Goal: Check status: Check status

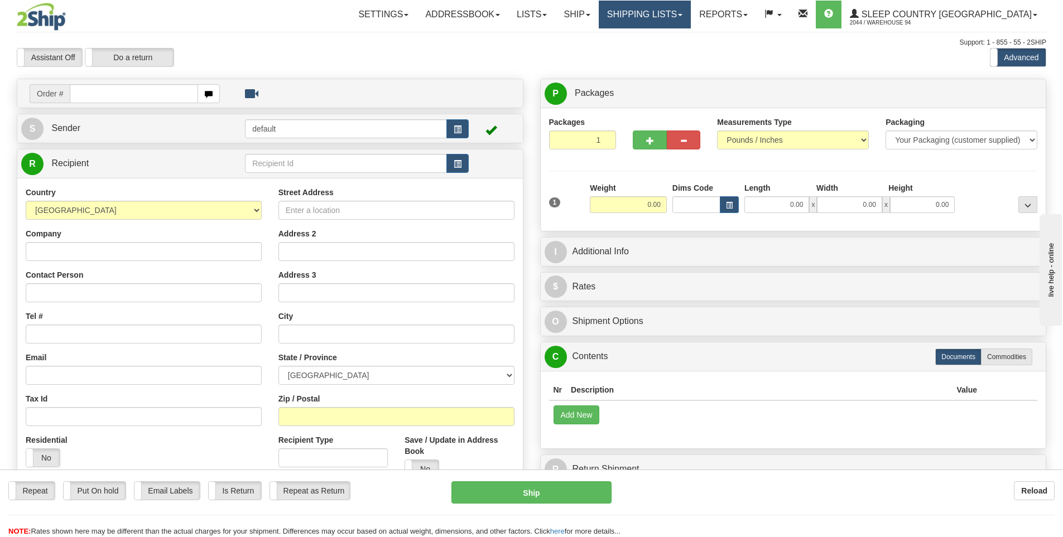
click at [691, 16] on link "Shipping lists" at bounding box center [645, 15] width 92 height 28
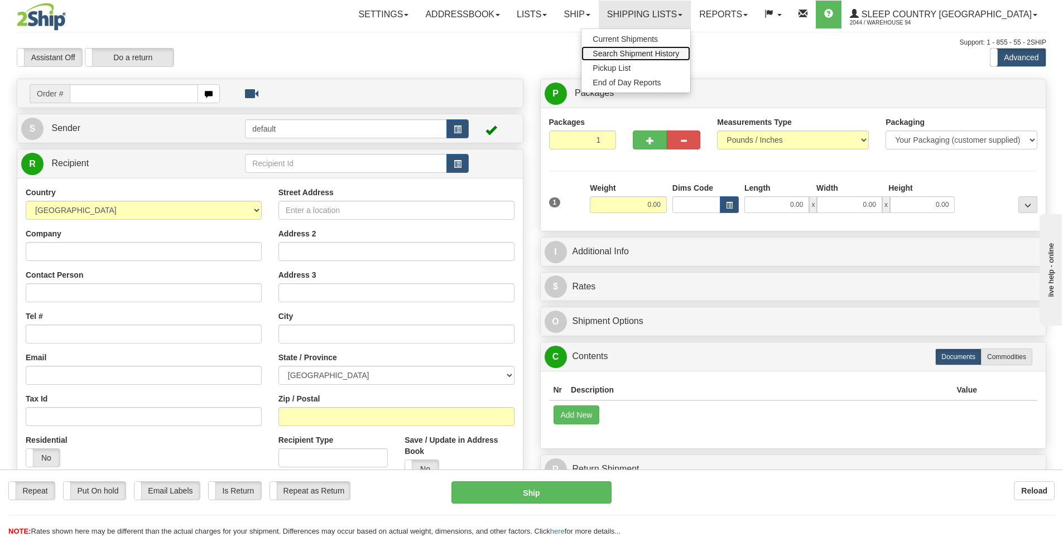
click at [679, 50] on span "Search Shipment History" at bounding box center [636, 53] width 86 height 9
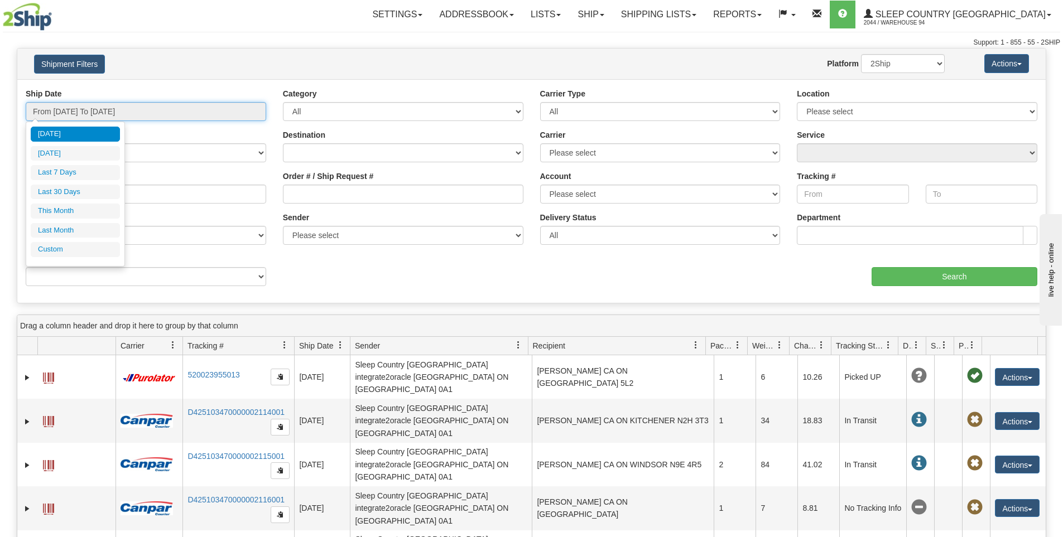
click at [219, 119] on input "From 08/25/2025 To 08/26/2025" at bounding box center [146, 111] width 241 height 19
click at [68, 247] on li "Custom" at bounding box center [75, 249] width 89 height 15
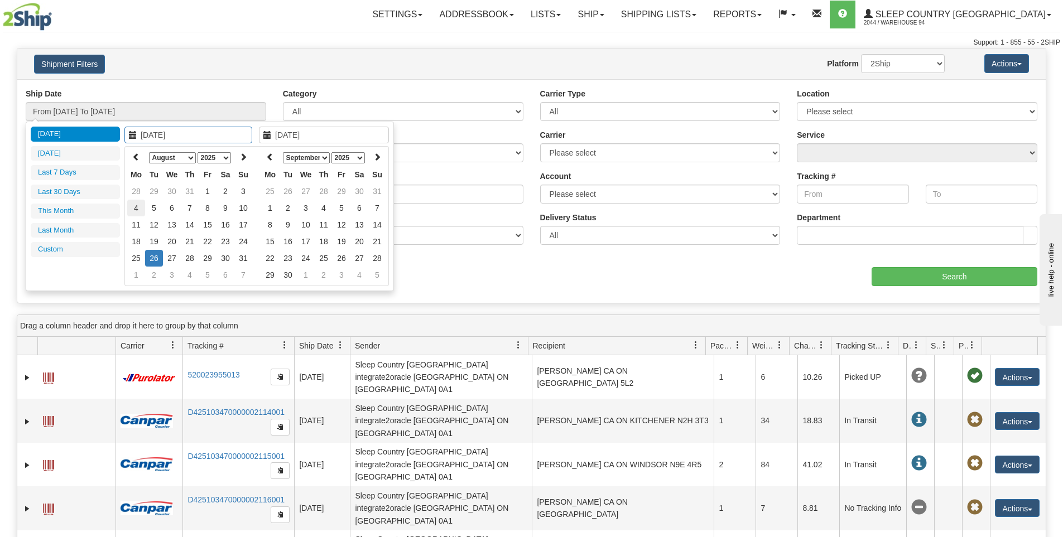
type input "08/04/2025"
click at [137, 208] on td "4" at bounding box center [136, 208] width 18 height 17
type input "08/06/2025"
click at [176, 208] on td "6" at bounding box center [172, 208] width 18 height 17
type input "From 08/04/2025 To 08/06/2025"
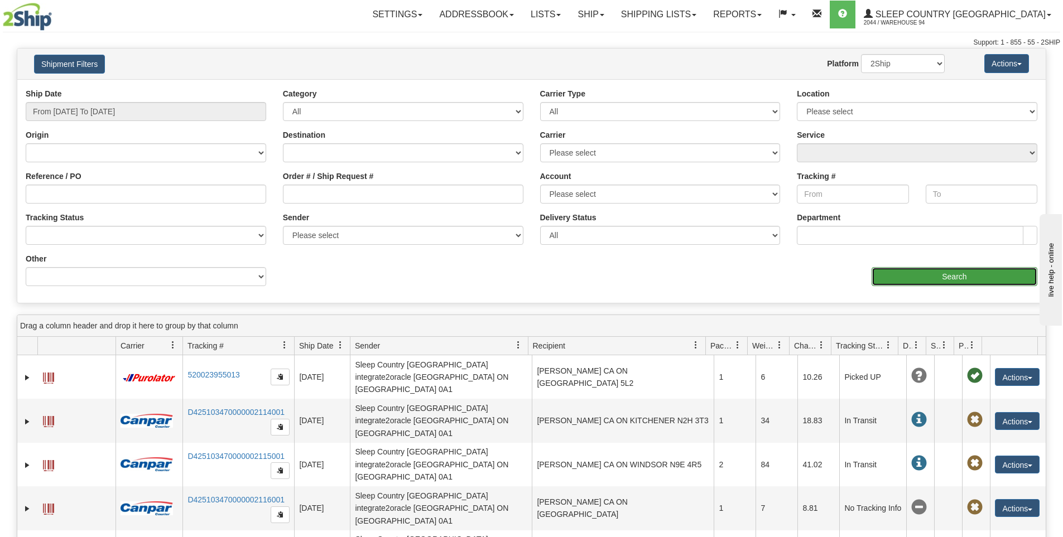
click at [905, 274] on input "Search" at bounding box center [955, 276] width 166 height 19
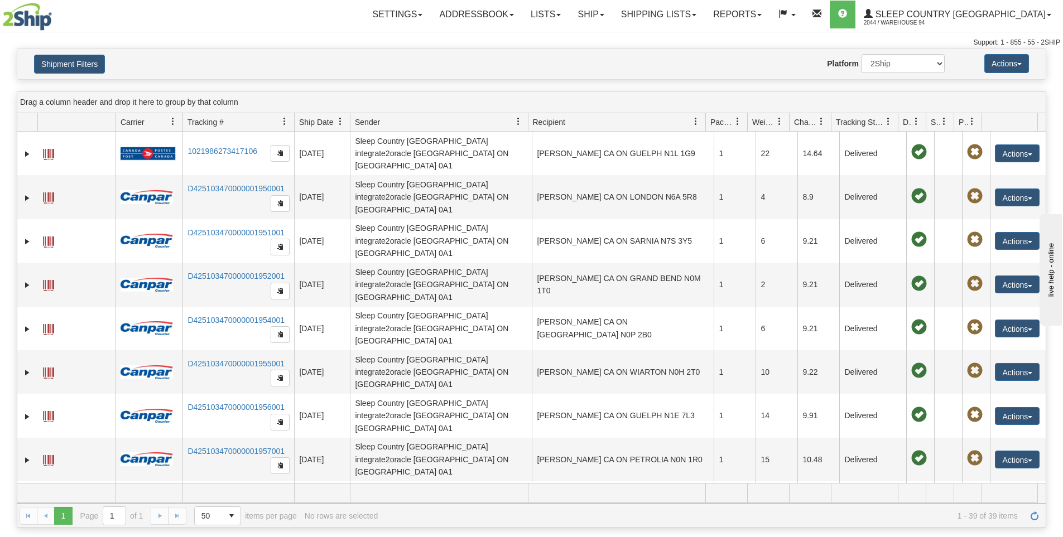
click at [560, 120] on span "Recipient" at bounding box center [549, 122] width 32 height 11
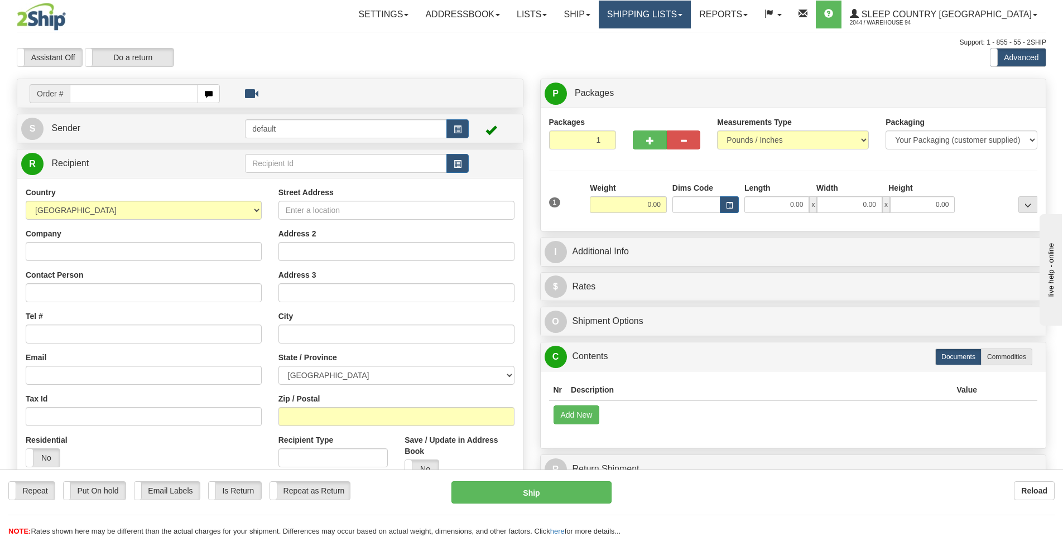
click at [691, 20] on link "Shipping lists" at bounding box center [645, 15] width 92 height 28
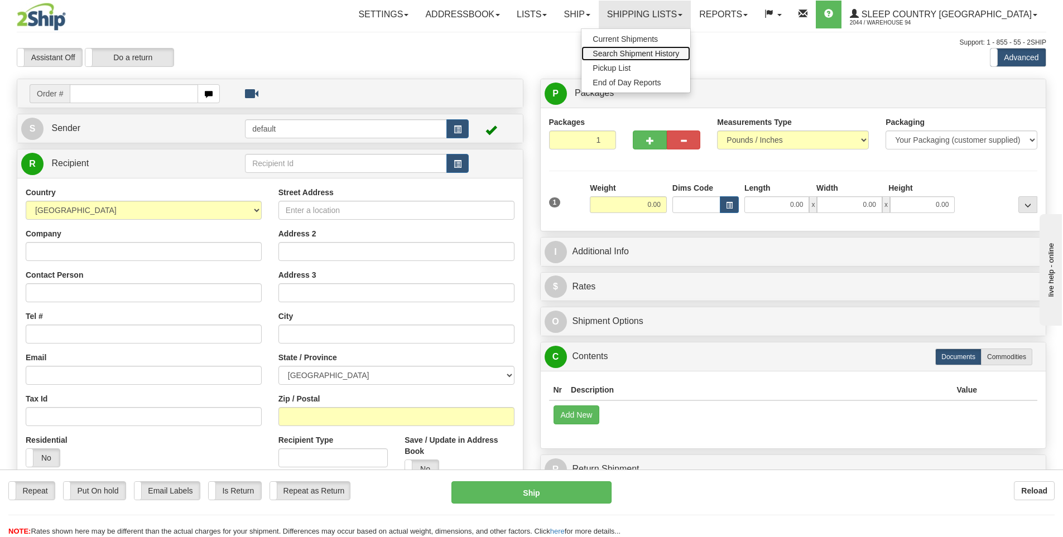
click at [679, 54] on span "Search Shipment History" at bounding box center [636, 53] width 86 height 9
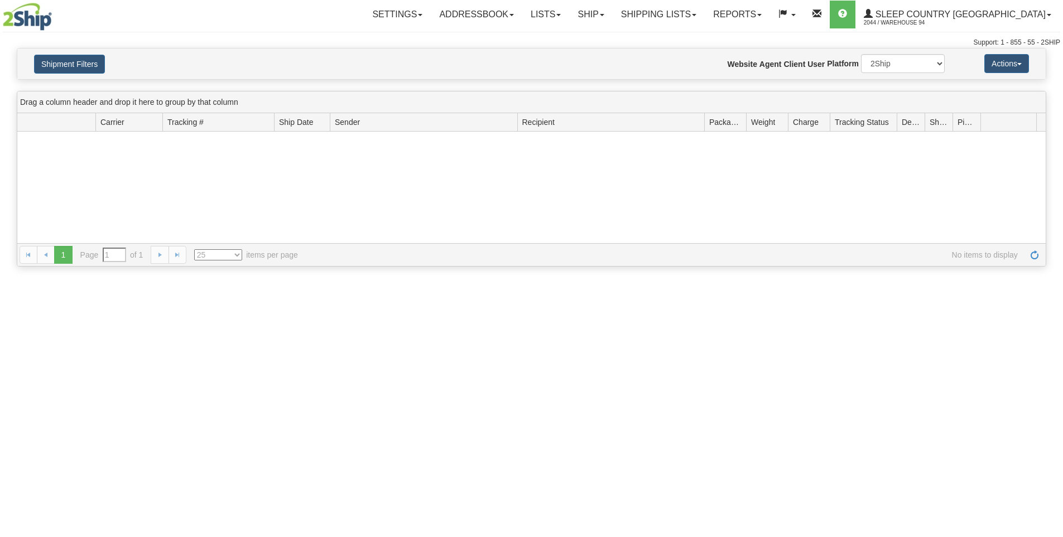
type input "From 08/25/2025 To 08/26/2025"
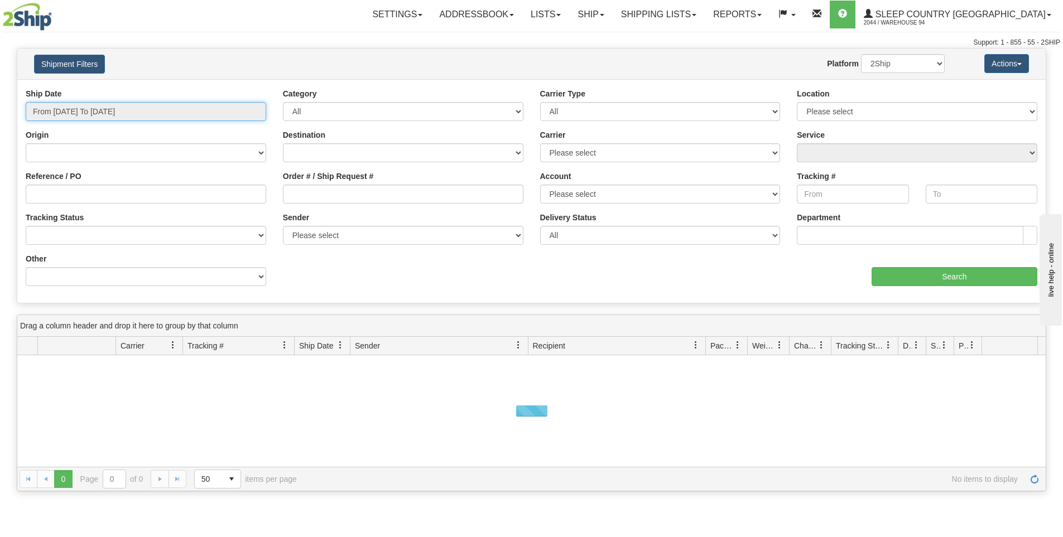
type input "[DATE]"
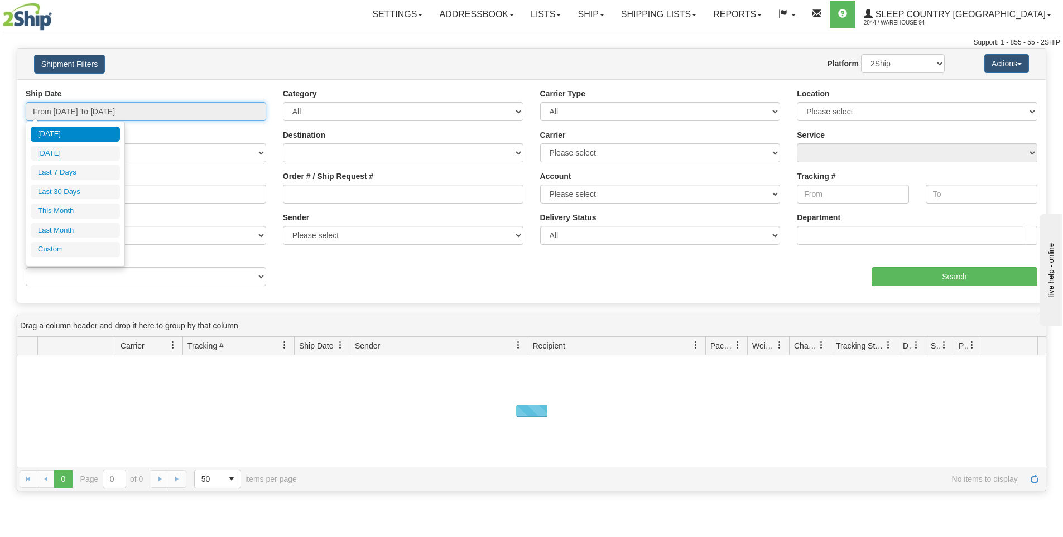
click at [251, 115] on input "From 08/25/2025 To 08/26/2025" at bounding box center [146, 111] width 241 height 19
type input "08/25/2025"
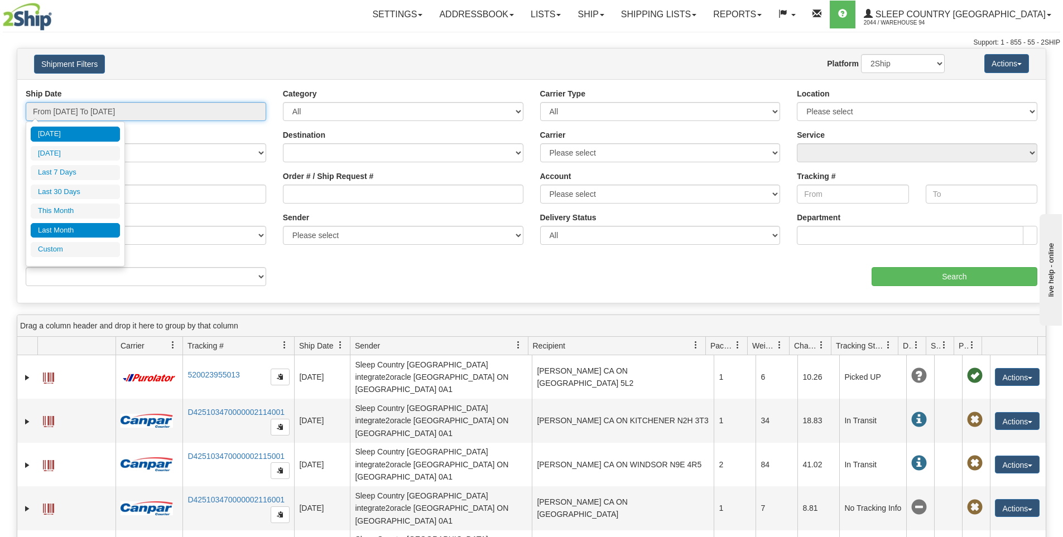
type input "[DATE]"
type input "08/01/2025"
type input "08/31/2025"
type input "07/01/2025"
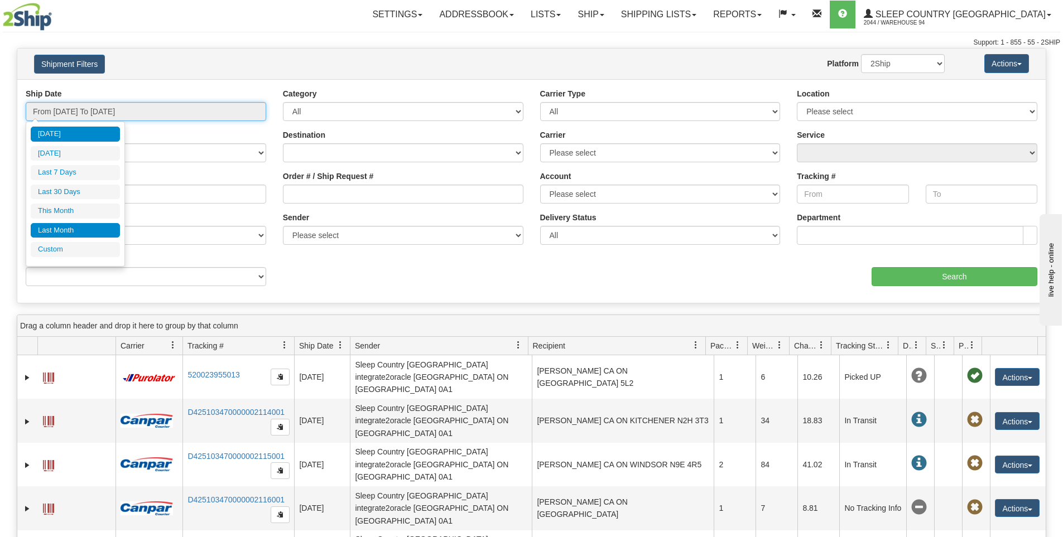
type input "07/31/2025"
type input "[DATE]"
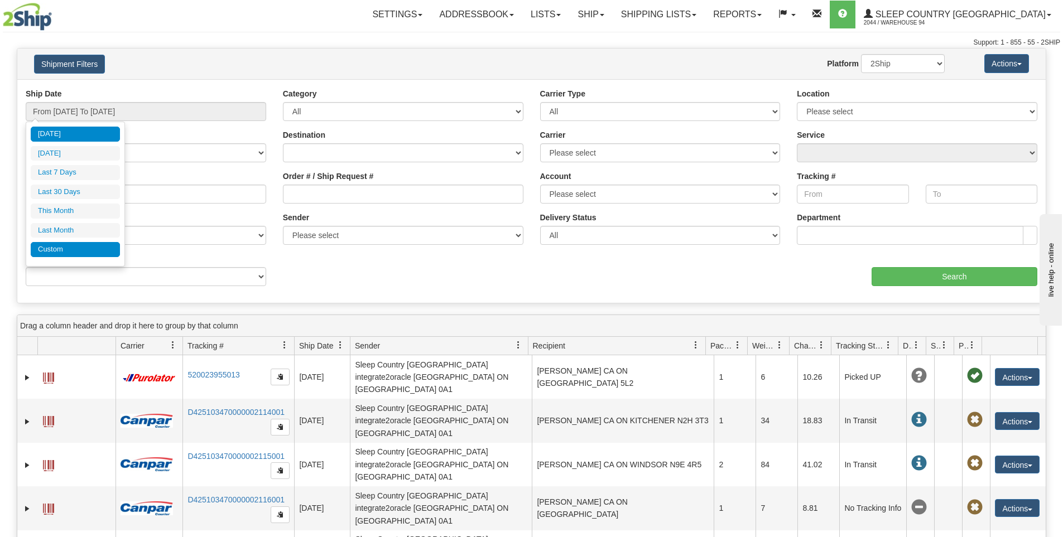
click at [50, 246] on li "Custom" at bounding box center [75, 249] width 89 height 15
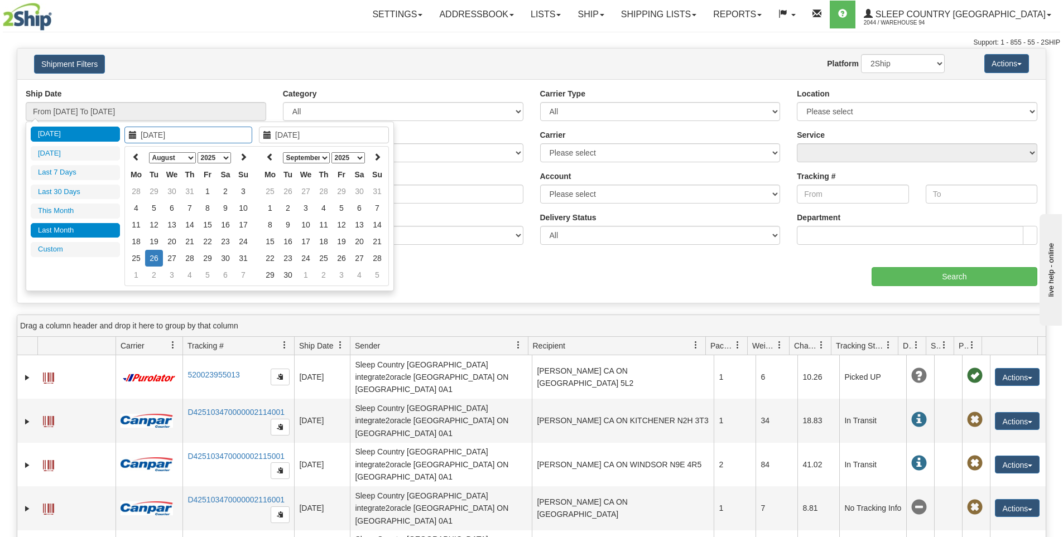
type input "07/01/2025"
type input "07/31/2025"
type input "08/01/2025"
type input "08/31/2025"
type input "08/04/2025"
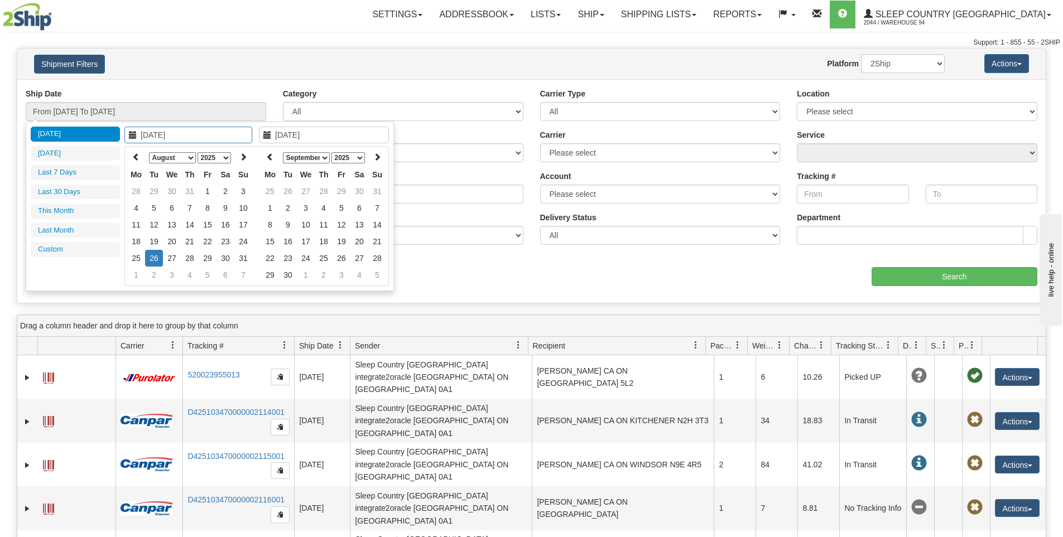
type input "[DATE]"
type input "08/22/2025"
click at [204, 242] on td "22" at bounding box center [208, 241] width 18 height 17
type input "08/23/2025"
click at [233, 238] on td "23" at bounding box center [226, 241] width 18 height 17
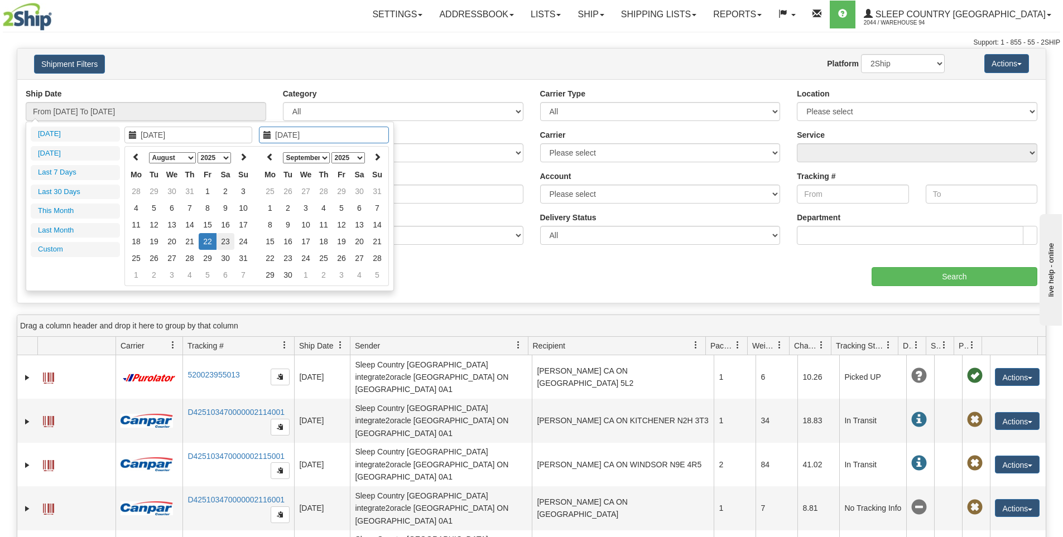
type input "From 08/22/2025 To 08/23/2025"
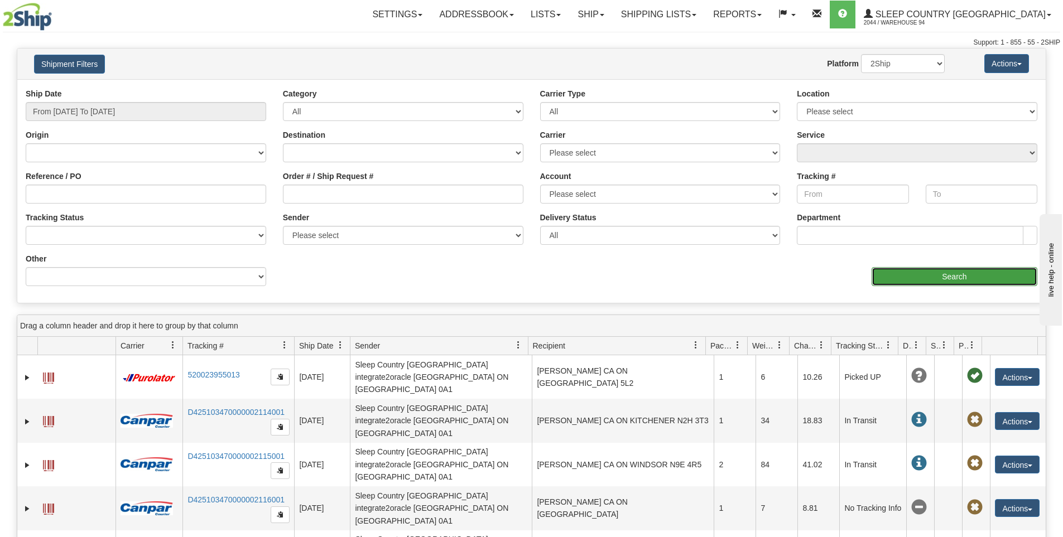
click at [925, 280] on input "Search" at bounding box center [955, 276] width 166 height 19
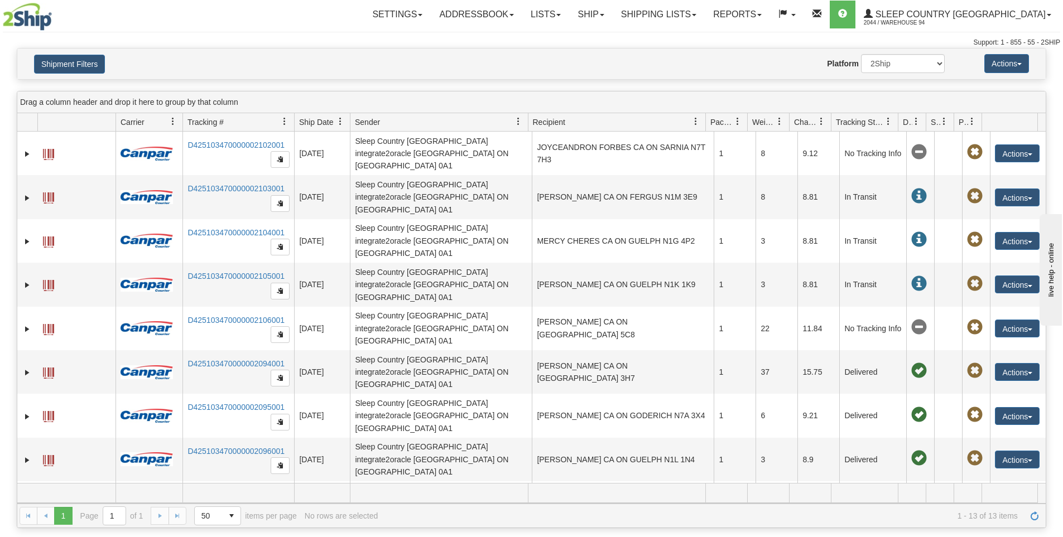
click at [564, 122] on span "Recipient" at bounding box center [549, 122] width 32 height 11
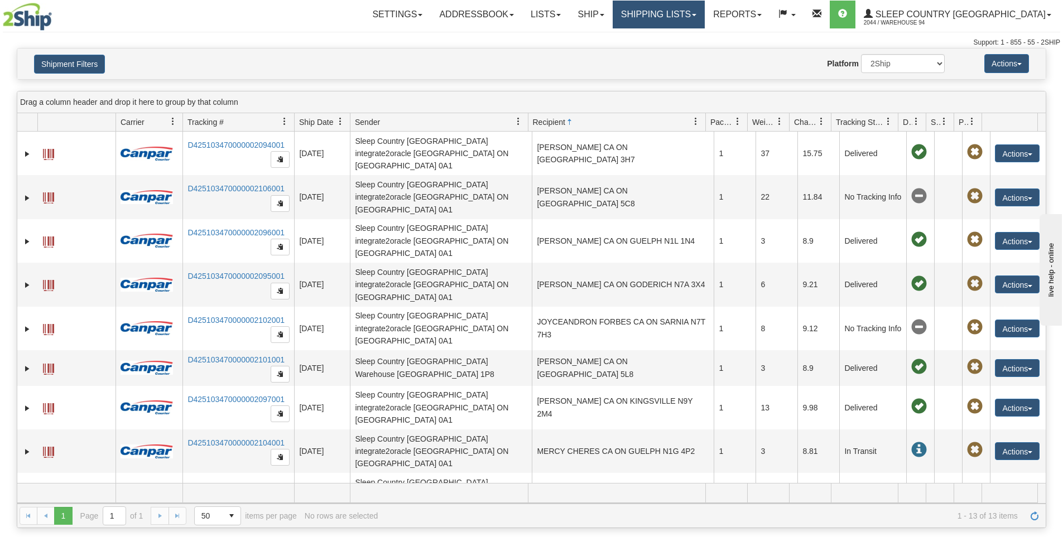
click at [705, 26] on link "Shipping lists" at bounding box center [659, 15] width 92 height 28
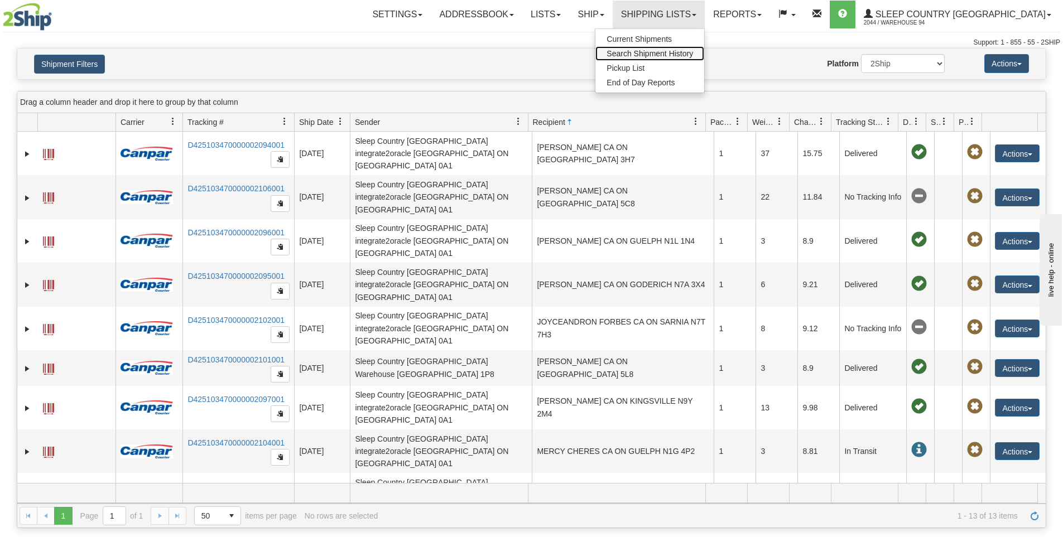
click at [693, 57] on span "Search Shipment History" at bounding box center [650, 53] width 86 height 9
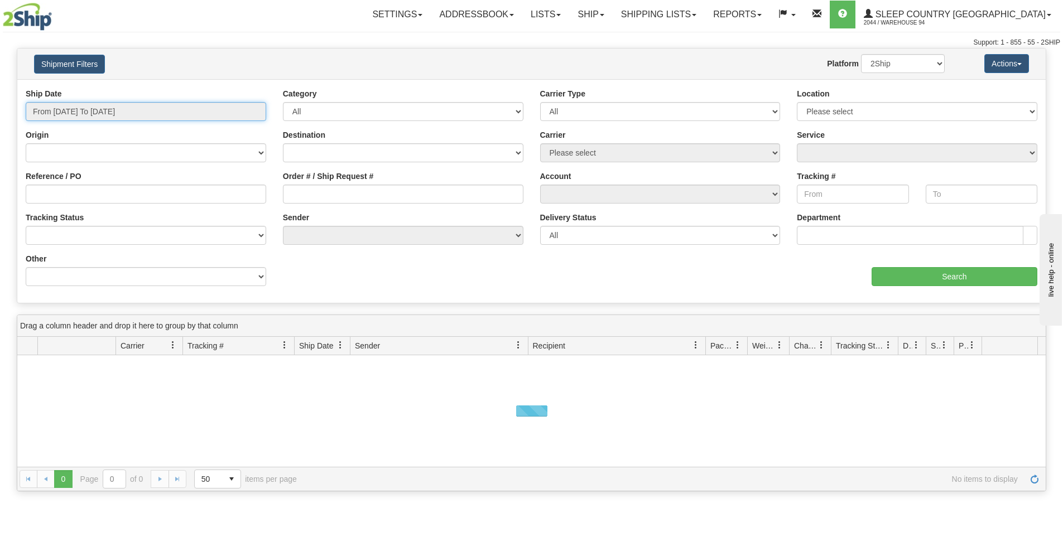
type input "[DATE]"
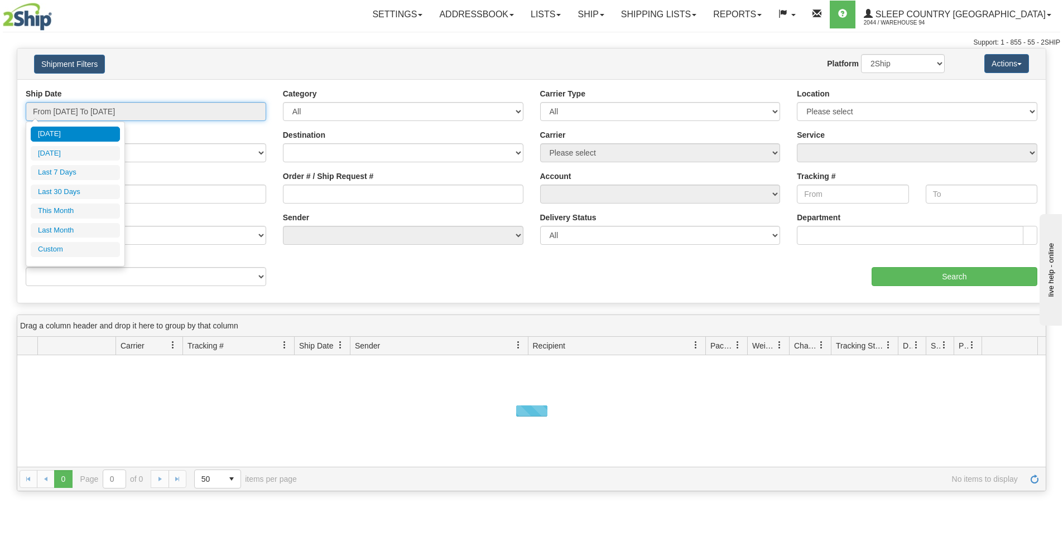
click at [90, 114] on input "From [DATE] To [DATE]" at bounding box center [146, 111] width 241 height 19
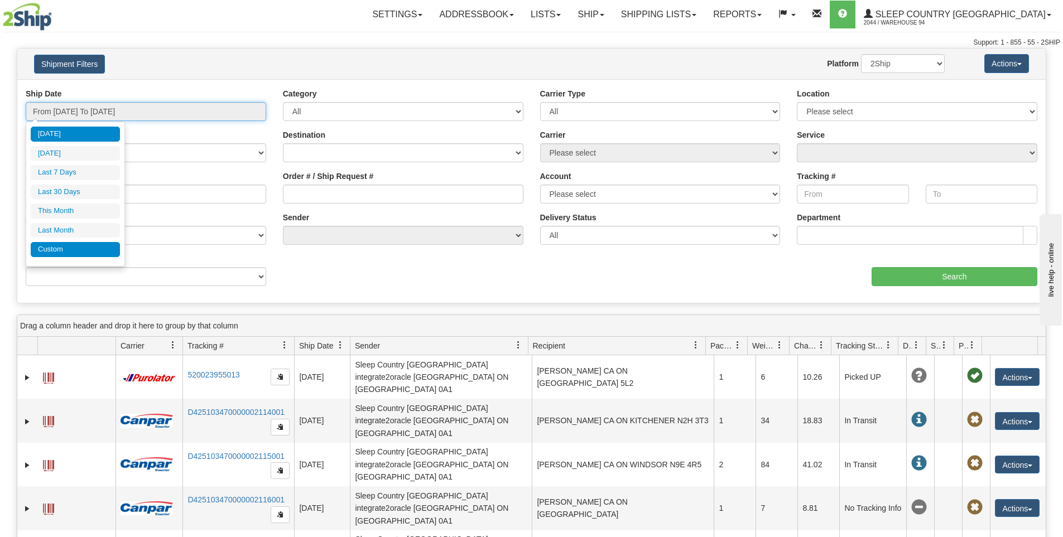
type input "[DATE]"
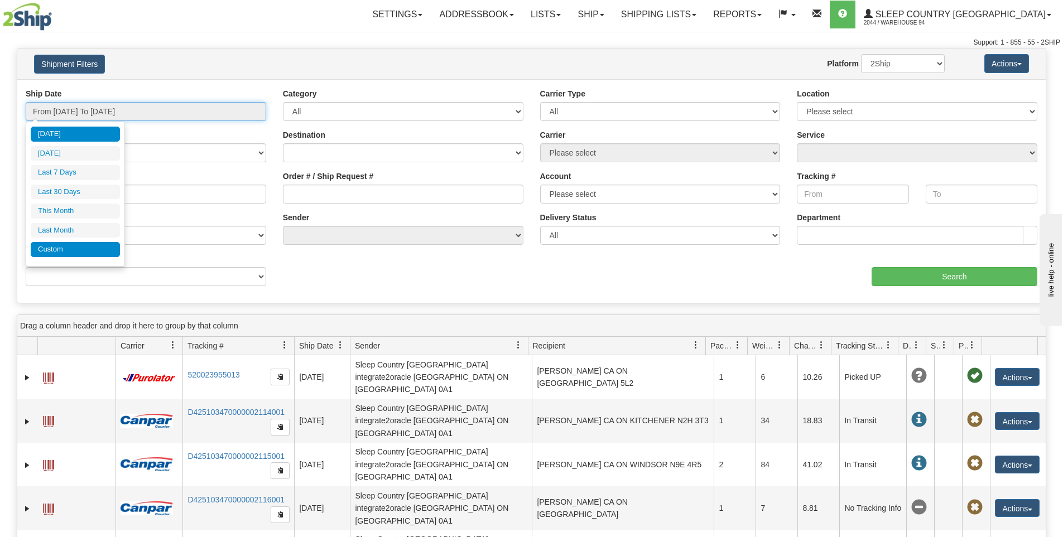
type input "[DATE]"
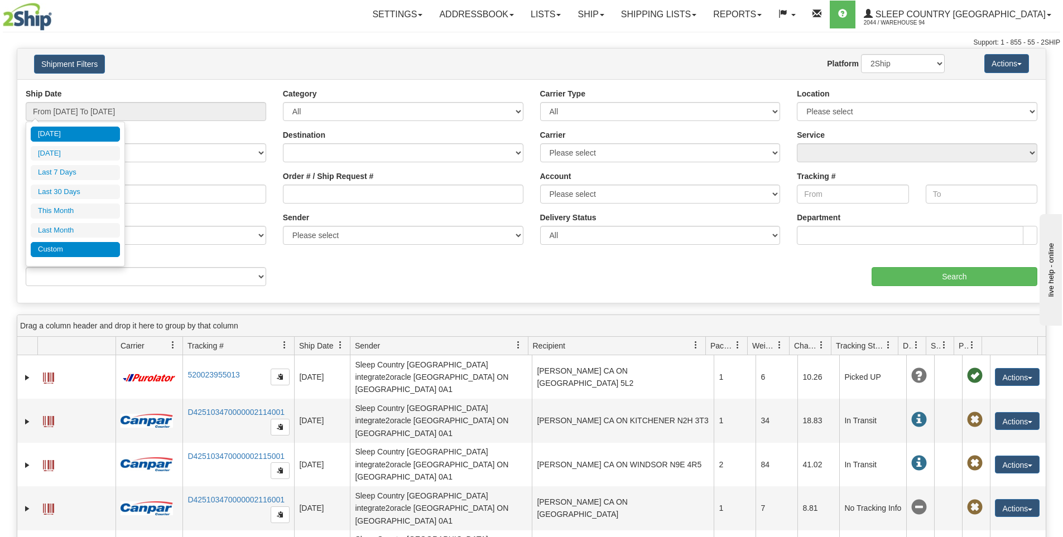
click at [61, 252] on li "Custom" at bounding box center [75, 249] width 89 height 15
type input "[DATE]"
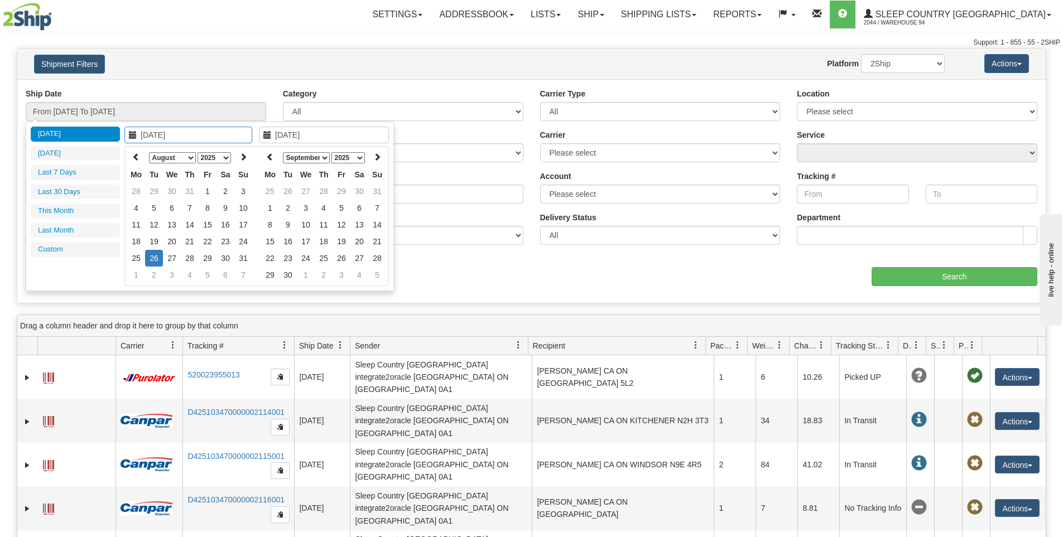
type input "[DATE]"
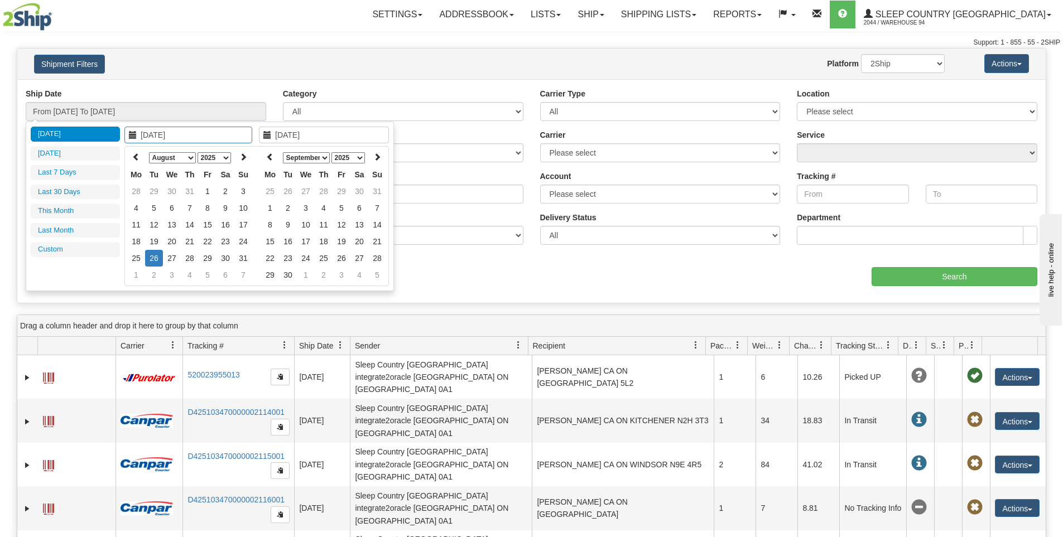
type input "[DATE]"
click at [136, 157] on icon at bounding box center [136, 157] width 8 height 8
type input "[DATE]"
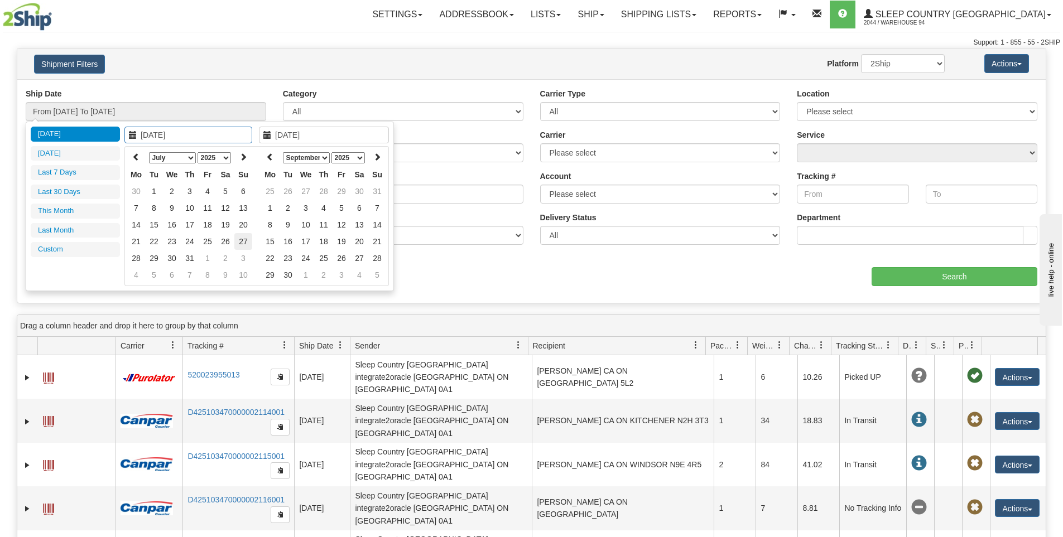
click at [239, 241] on td "27" at bounding box center [243, 241] width 18 height 17
type input "[DATE]"
click at [192, 258] on td "31" at bounding box center [190, 258] width 18 height 17
type input "From 07/27/2025 To 07/31/2025"
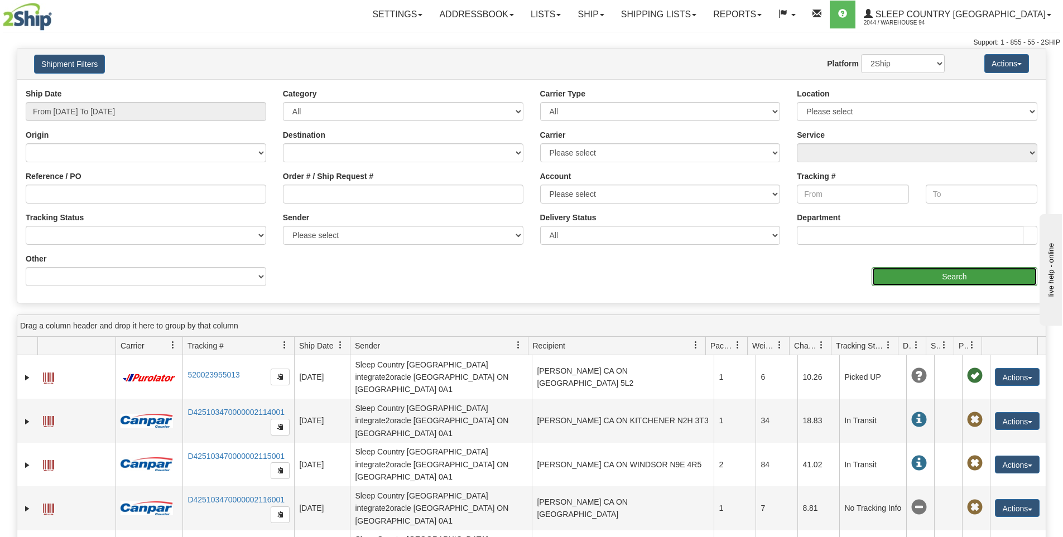
click at [939, 275] on input "Search" at bounding box center [955, 276] width 166 height 19
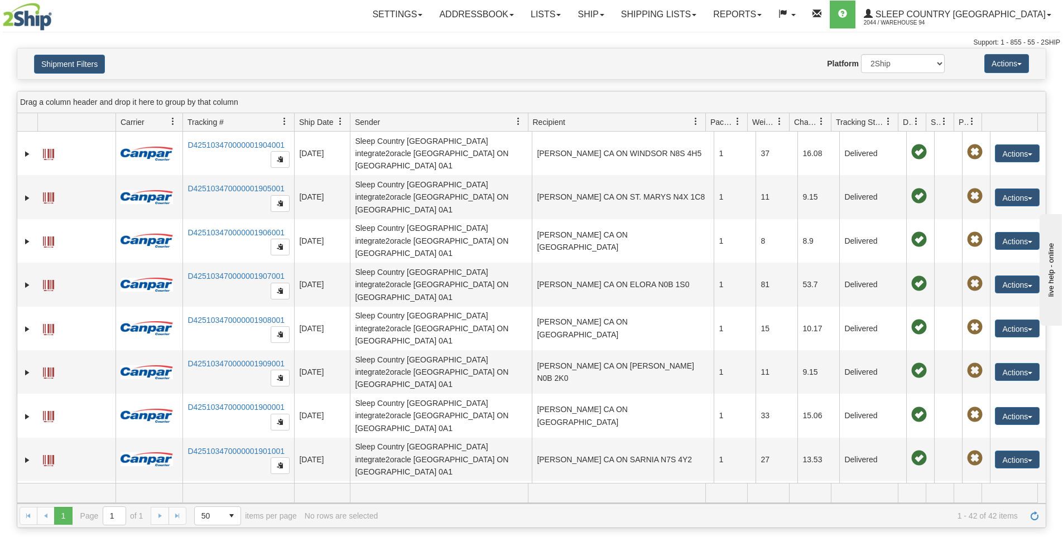
click at [580, 122] on span "Recipient" at bounding box center [612, 122] width 169 height 18
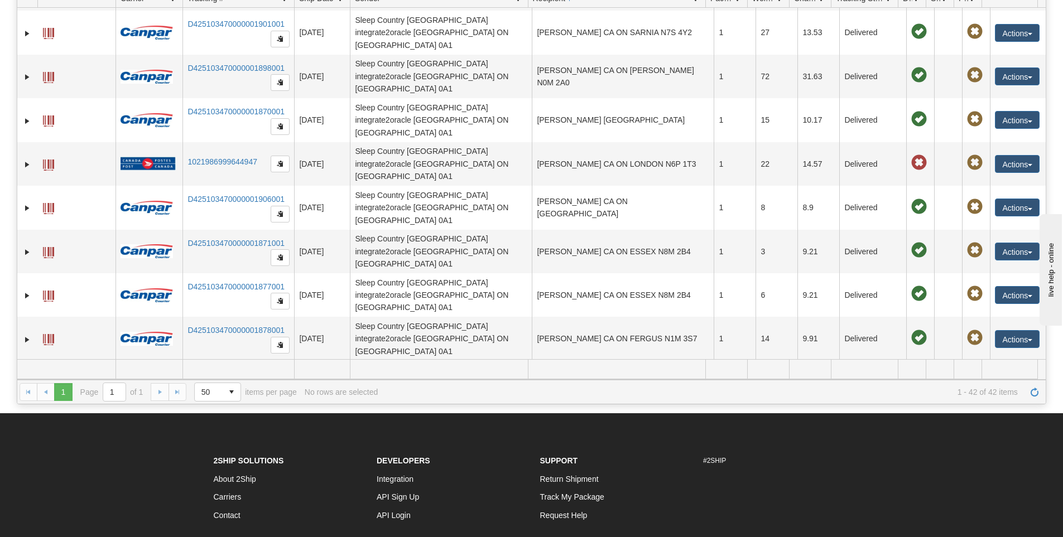
scroll to position [231, 0]
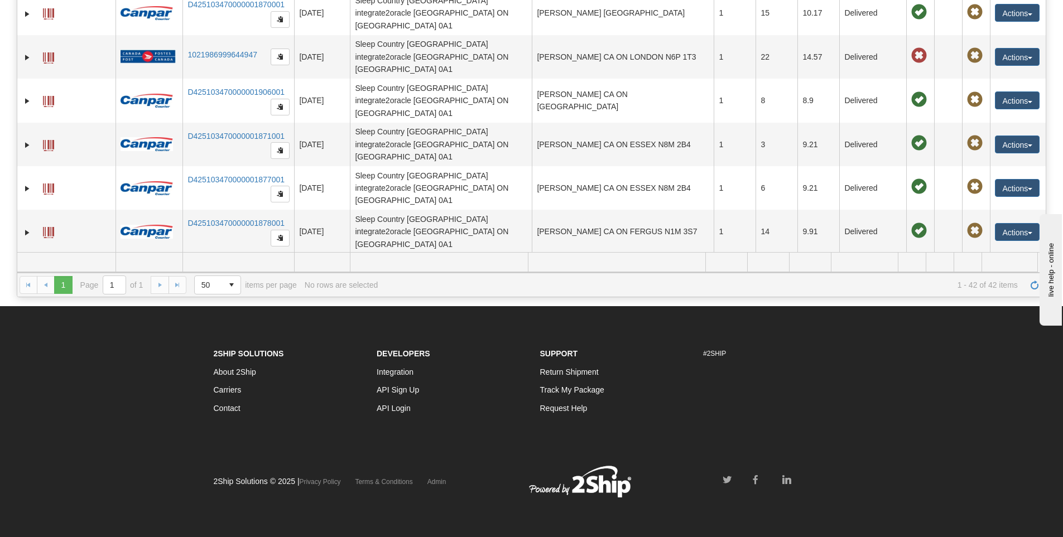
click at [169, 285] on div "1 1 Page 1 of 1 50 25 50 100 500 1000 items per page 1 - 42 of 42 items No rows…" at bounding box center [531, 285] width 1028 height 24
click at [185, 285] on div "1 1 Page 1 of 1 50 25 50 100 500 1000 items per page 1 - 42 of 42 items No rows…" at bounding box center [531, 285] width 1028 height 24
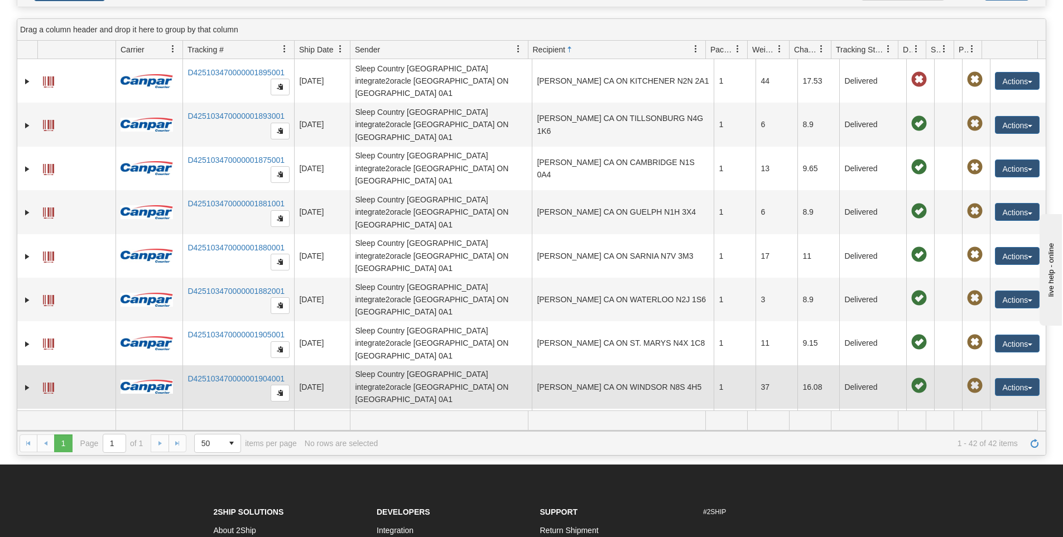
scroll to position [0, 0]
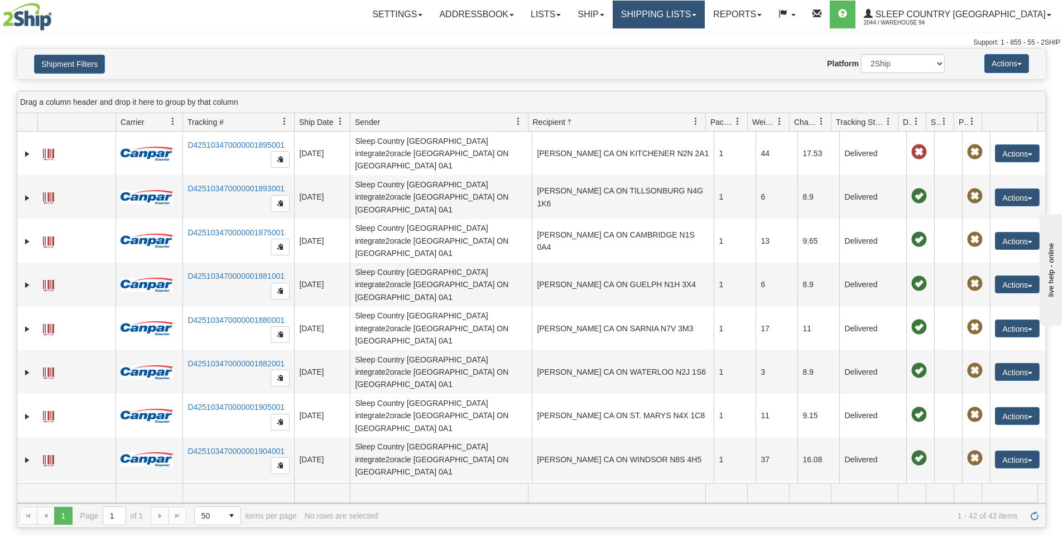
click at [705, 12] on link "Shipping lists" at bounding box center [659, 15] width 92 height 28
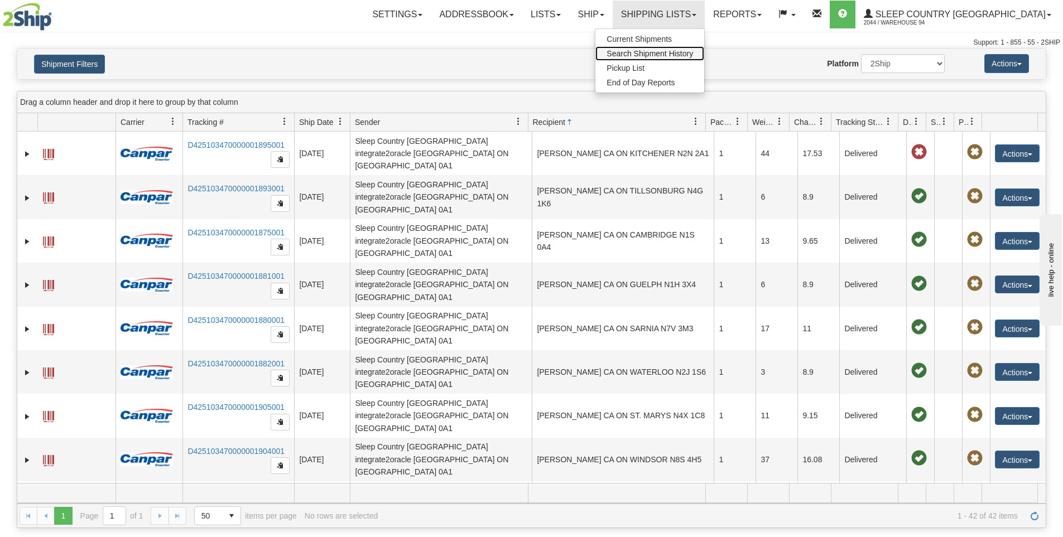
click at [693, 55] on span "Search Shipment History" at bounding box center [650, 53] width 86 height 9
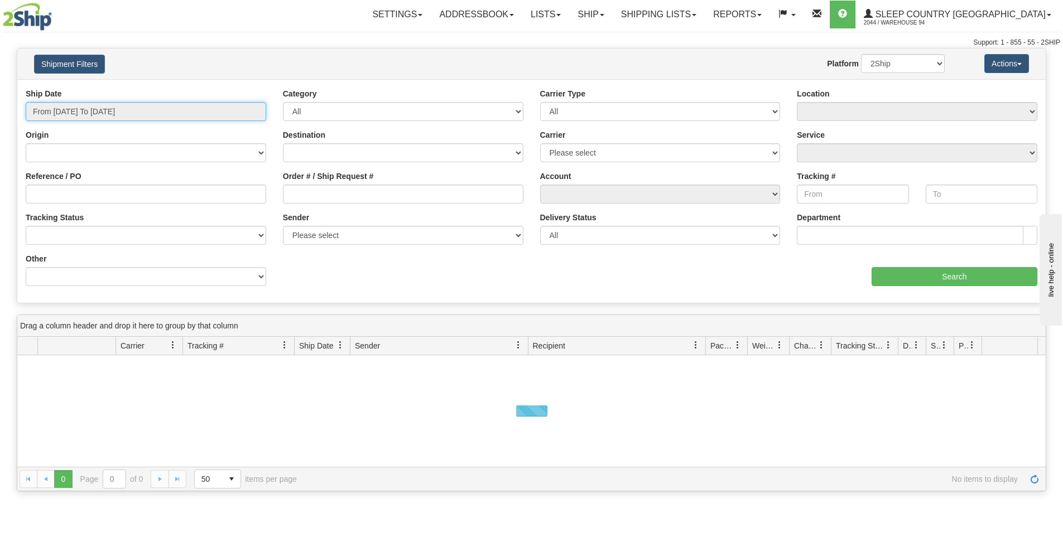
type input "[DATE]"
click at [109, 117] on input "From [DATE] To [DATE]" at bounding box center [146, 111] width 241 height 19
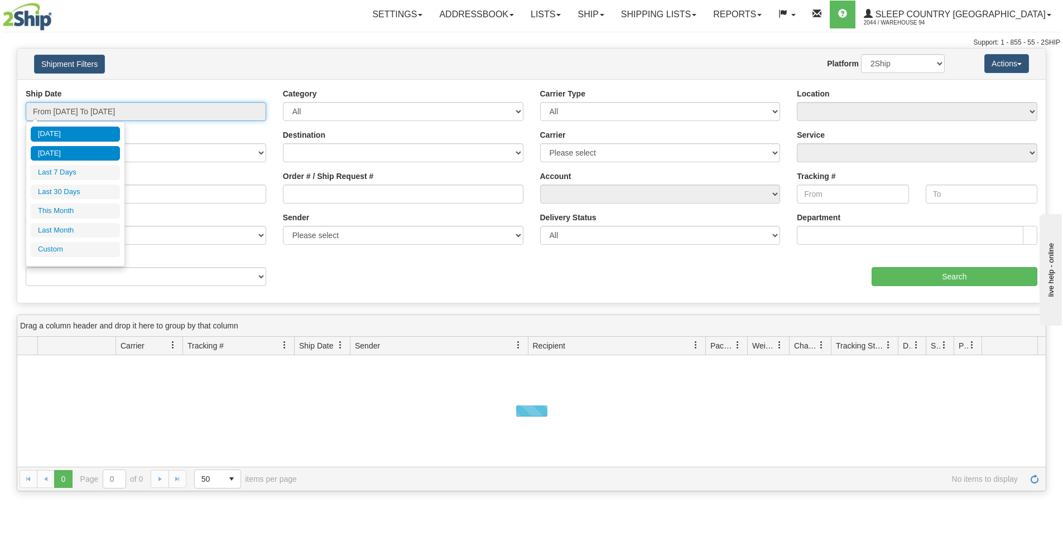
type input "[DATE]"
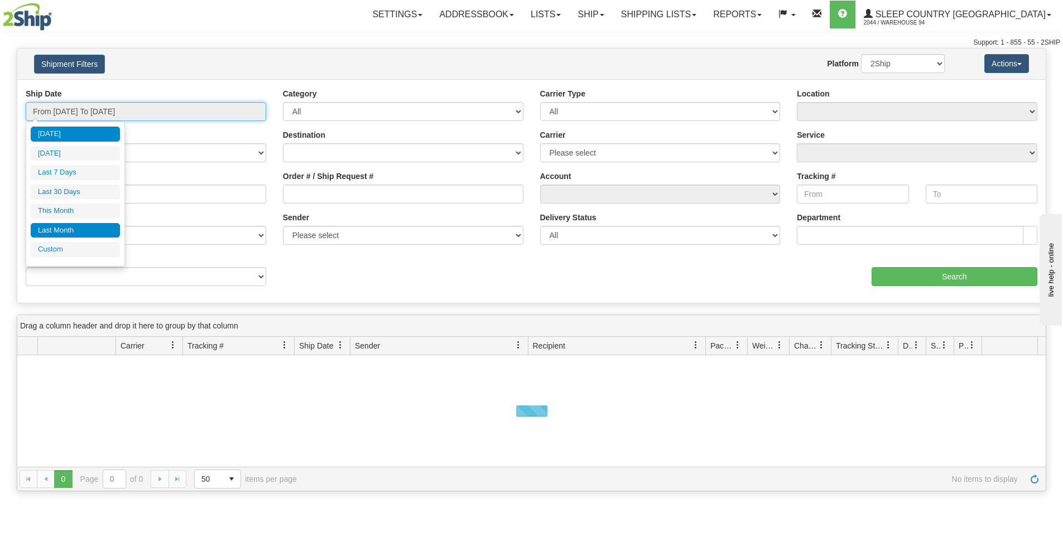
type input "[DATE]"
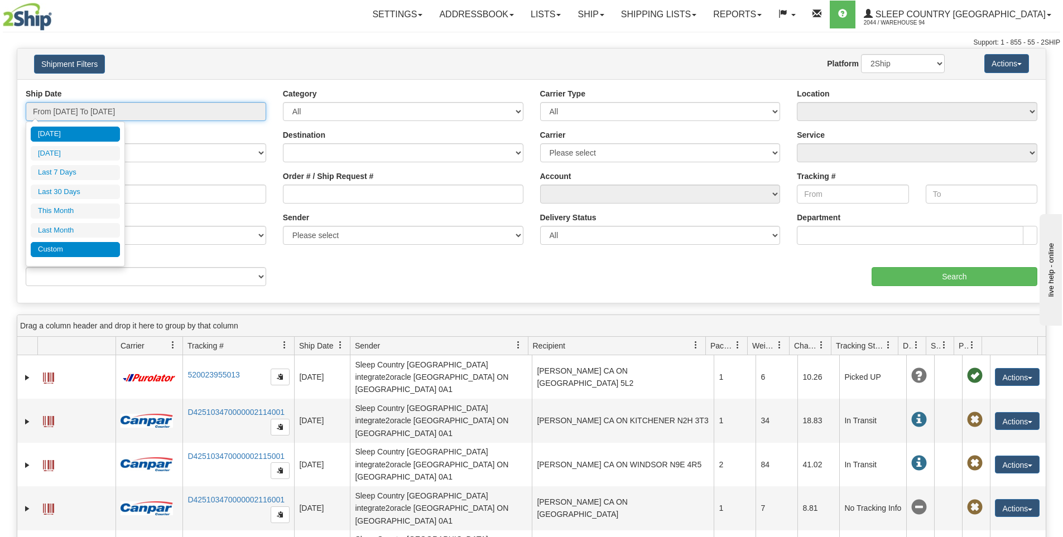
type input "[DATE]"
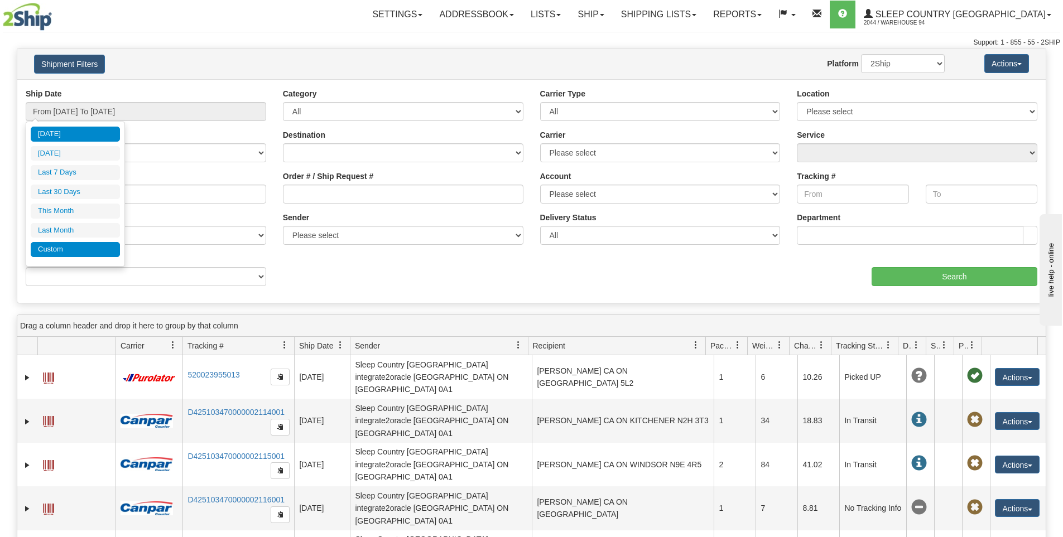
click at [63, 249] on li "Custom" at bounding box center [75, 249] width 89 height 15
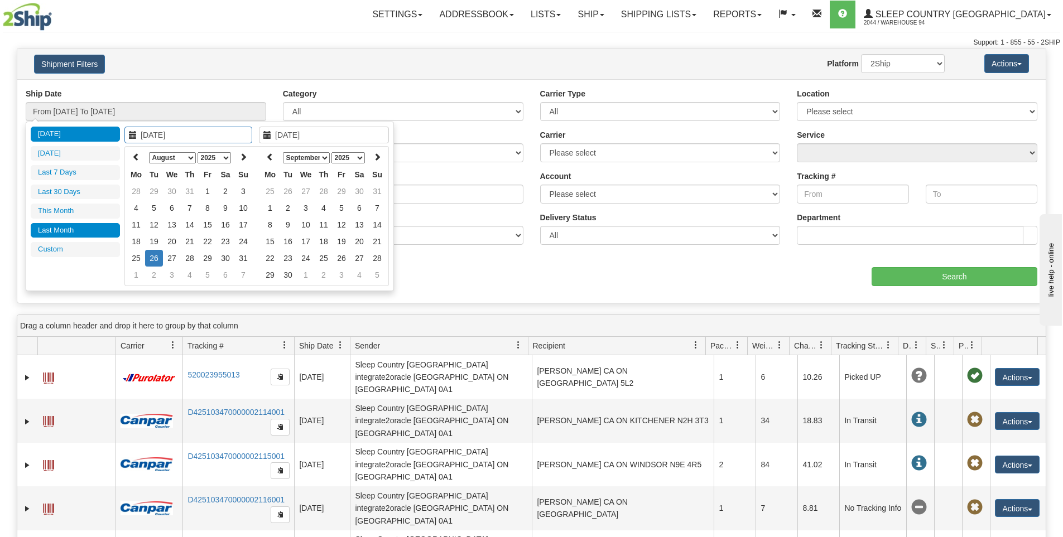
type input "[DATE]"
click at [137, 155] on icon at bounding box center [136, 157] width 8 height 8
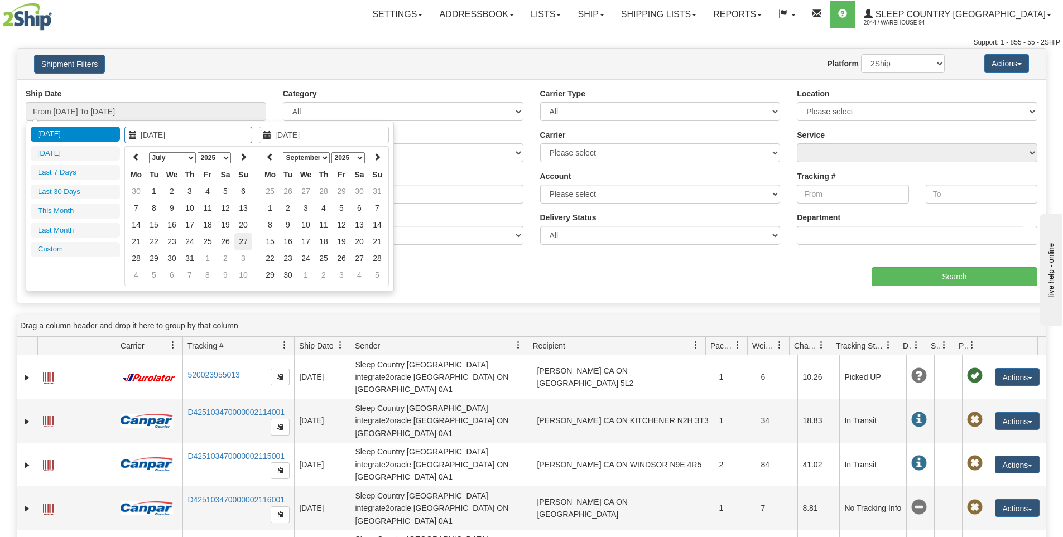
type input "[DATE]"
click at [240, 240] on td "27" at bounding box center [243, 241] width 18 height 17
type input "[DATE]"
click at [244, 274] on td "10" at bounding box center [243, 275] width 18 height 17
type input "From [DATE] To [DATE]"
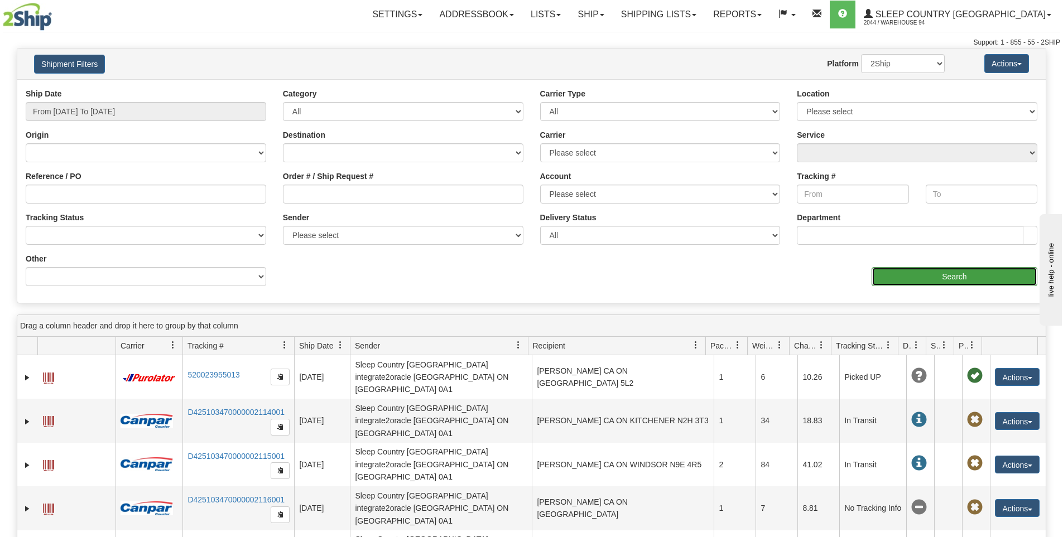
click at [1007, 286] on input "Search" at bounding box center [955, 276] width 166 height 19
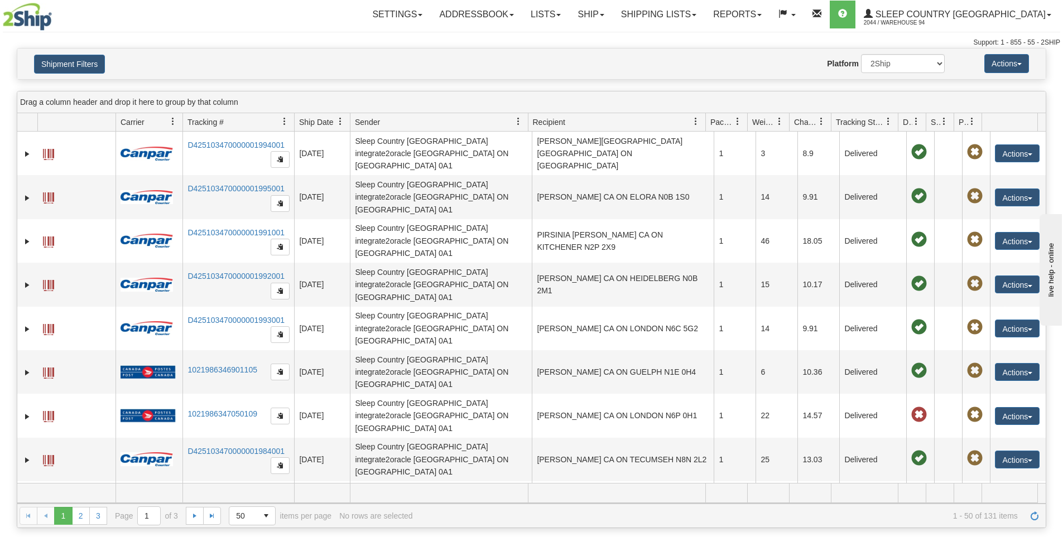
click at [550, 118] on span "Recipient" at bounding box center [549, 122] width 32 height 11
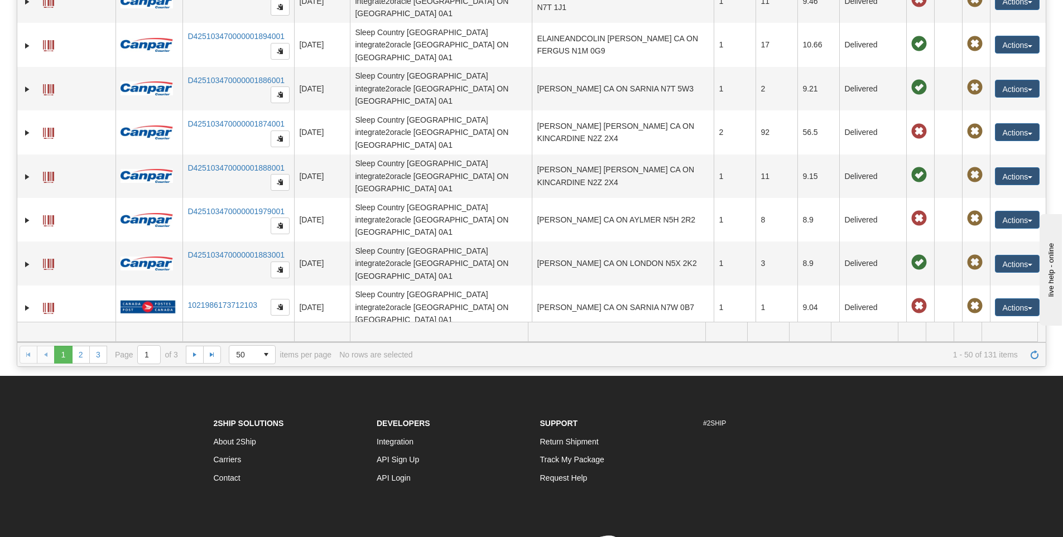
scroll to position [231, 0]
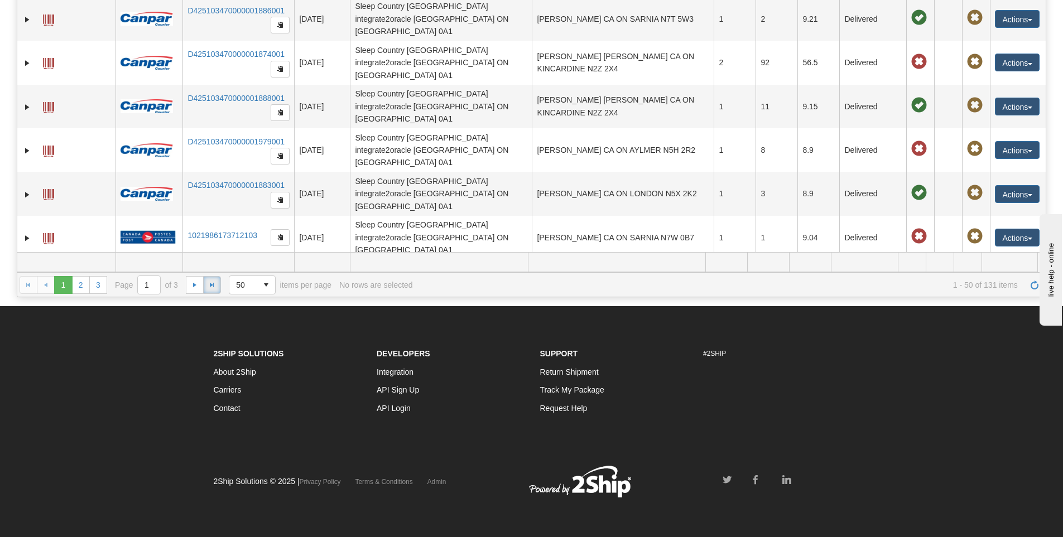
click at [212, 287] on span "Go to the last page" at bounding box center [212, 285] width 9 height 9
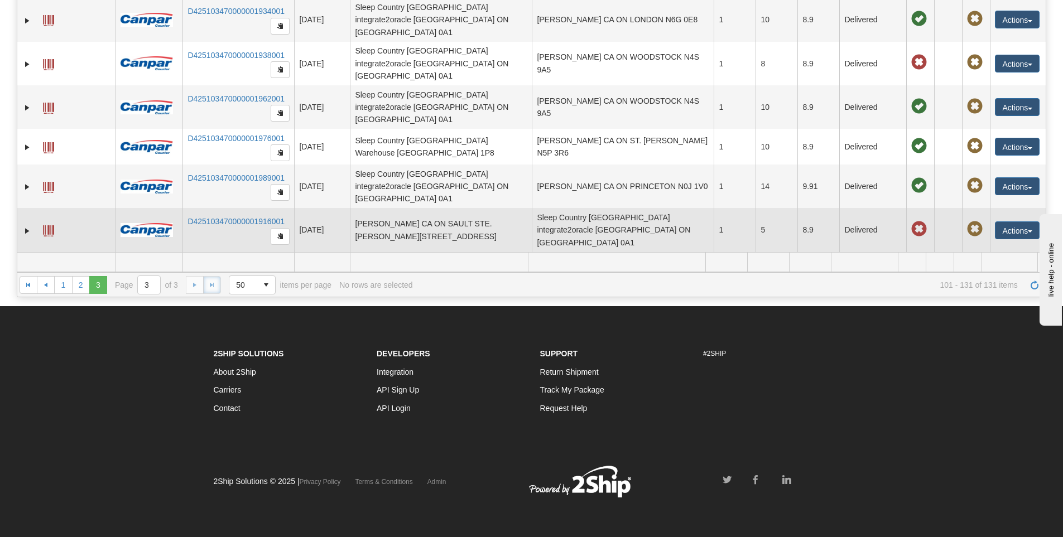
scroll to position [744, 0]
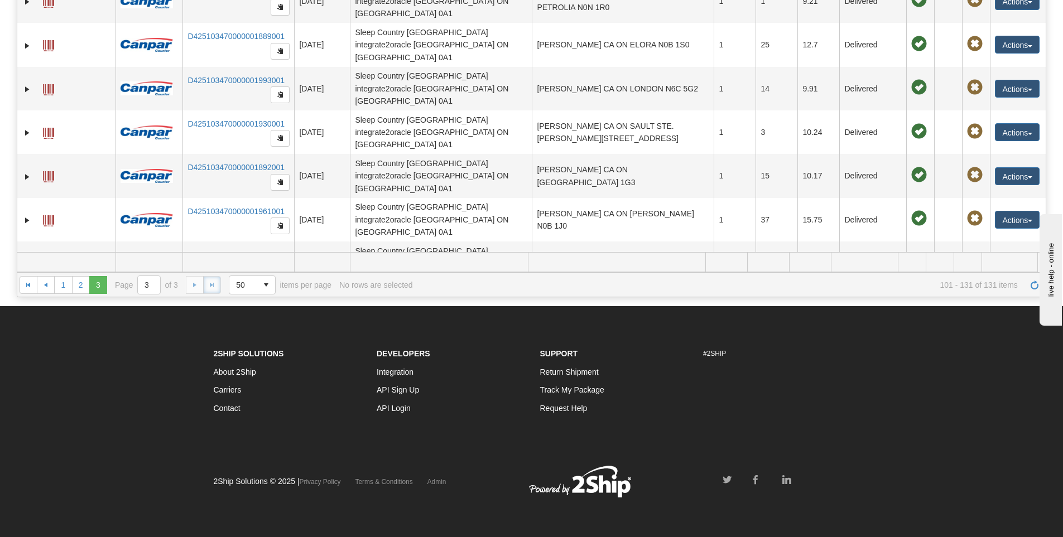
click at [600, 373] on td "[PERSON_NAME] CA ON ST. [PERSON_NAME] N5P 3R6" at bounding box center [623, 391] width 182 height 36
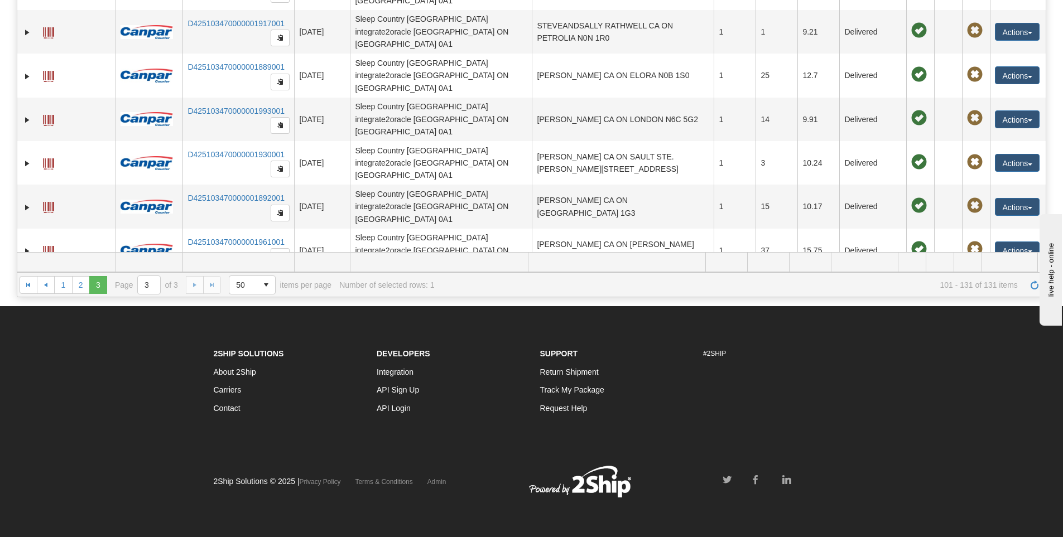
scroll to position [689, 0]
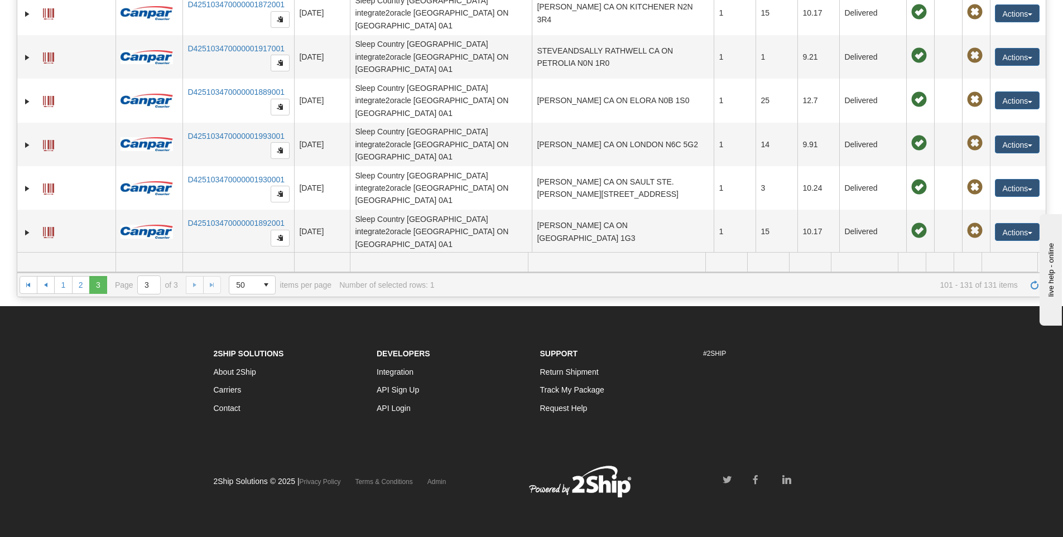
click at [1014, 438] on button "Actions" at bounding box center [1017, 447] width 45 height 18
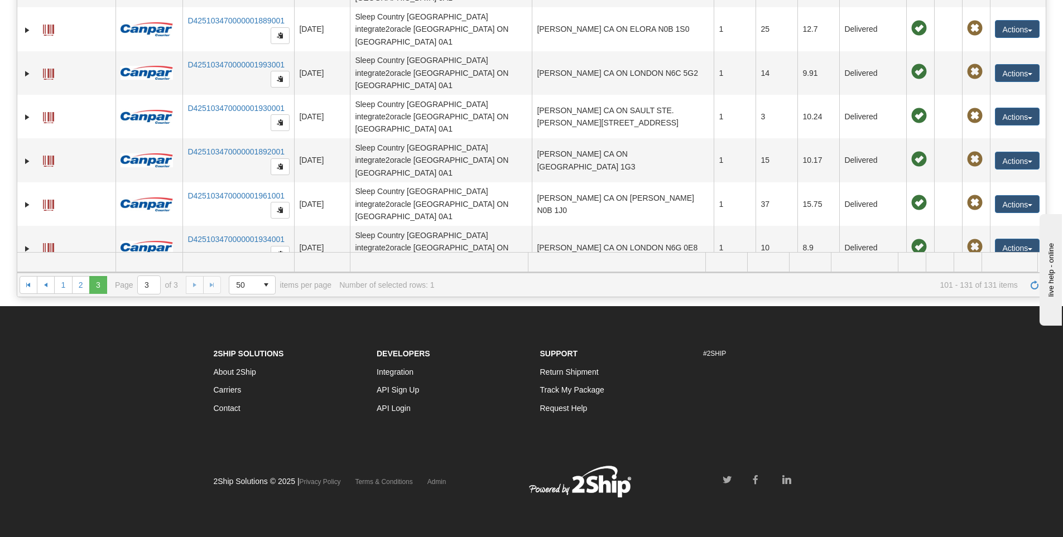
scroll to position [774, 0]
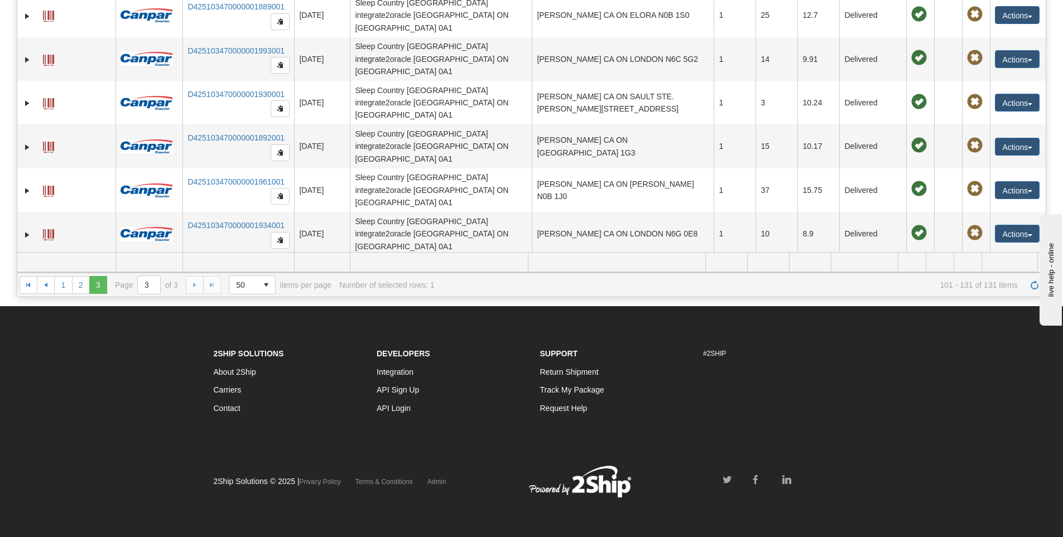
click at [966, 403] on link "Track" at bounding box center [994, 410] width 89 height 15
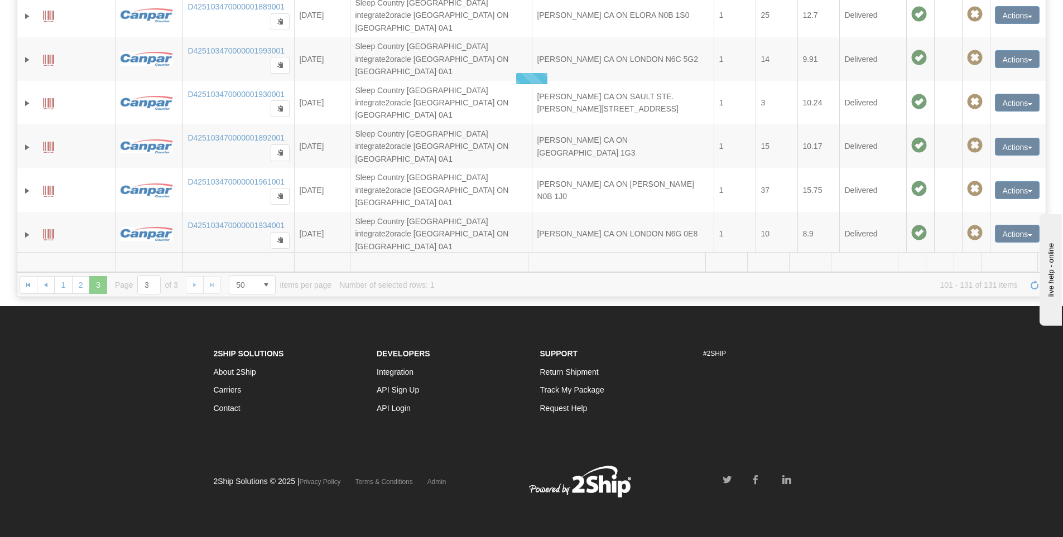
scroll to position [744, 0]
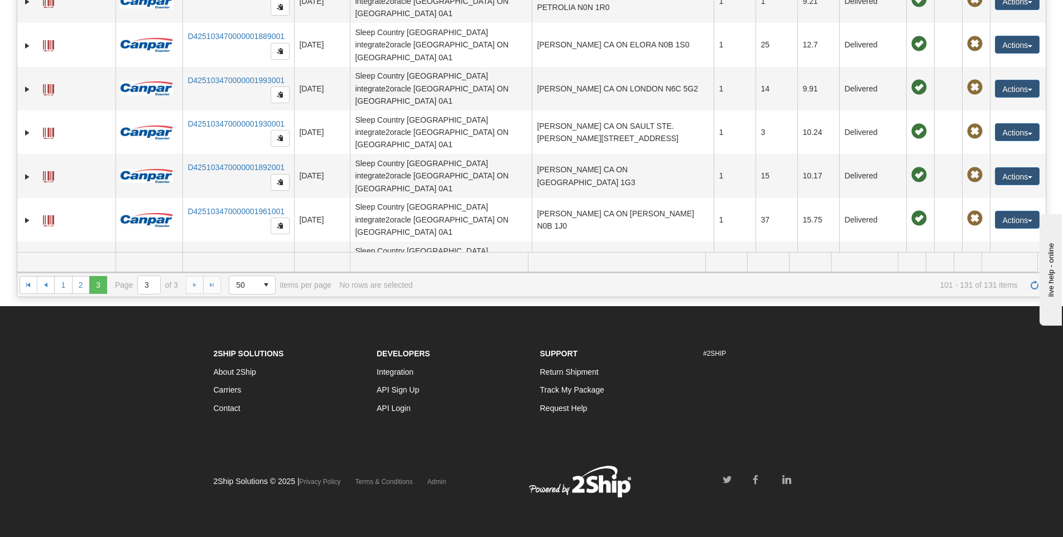
click at [214, 378] on link "D425103470000001976001" at bounding box center [236, 382] width 97 height 9
